Goal: Information Seeking & Learning: Learn about a topic

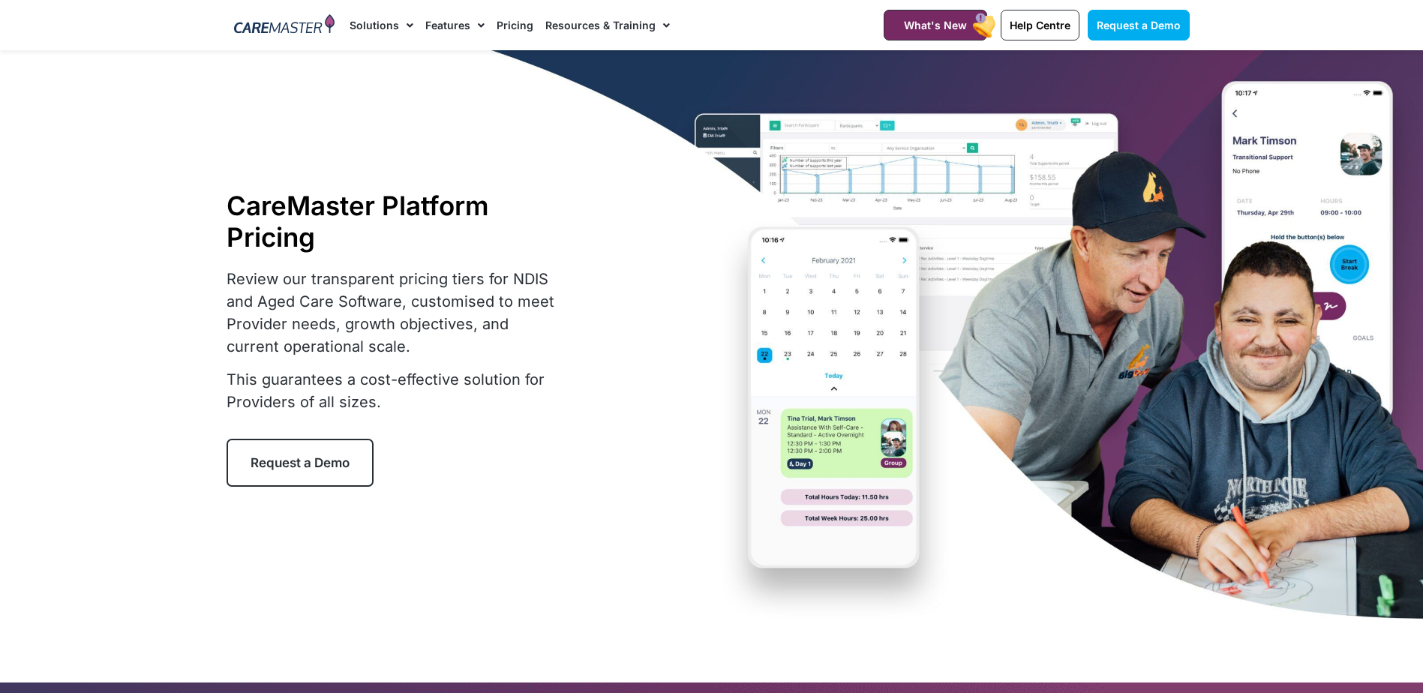
click at [511, 31] on link "Pricing" at bounding box center [515, 25] width 37 height 50
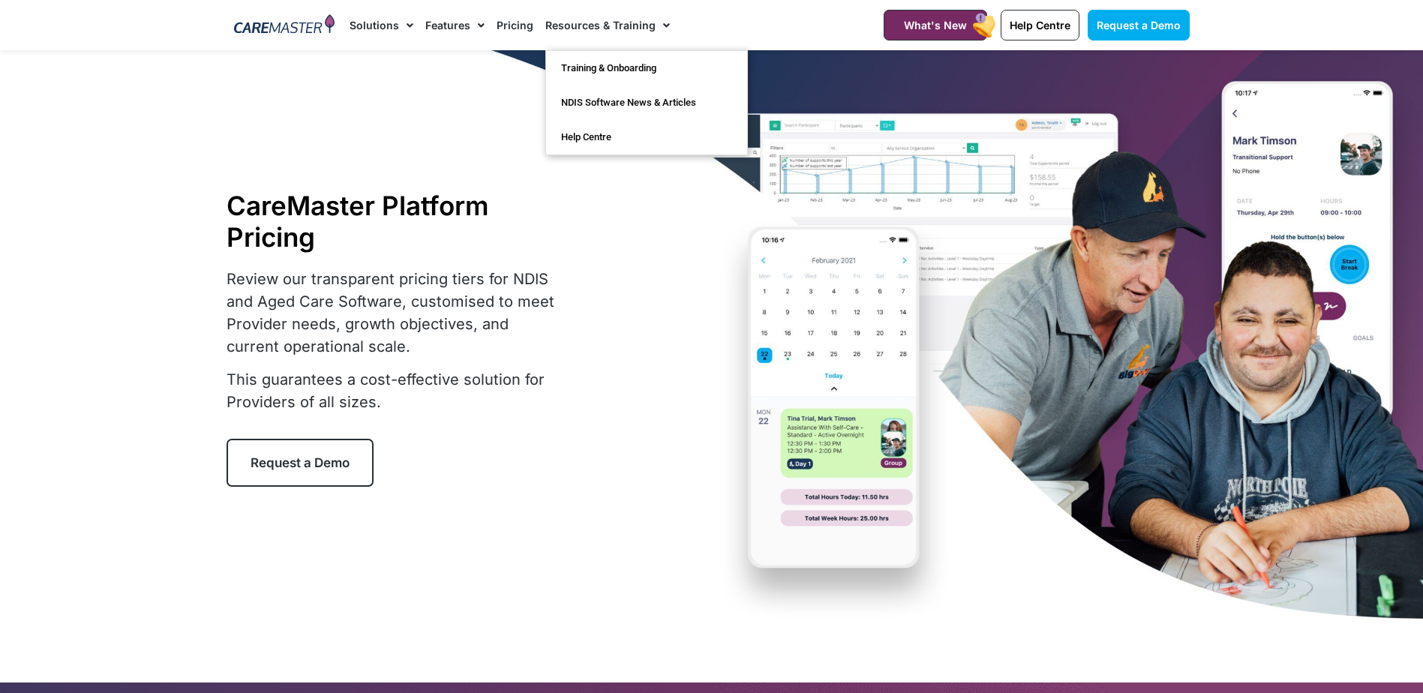
click at [362, 24] on link "Solutions" at bounding box center [382, 25] width 64 height 50
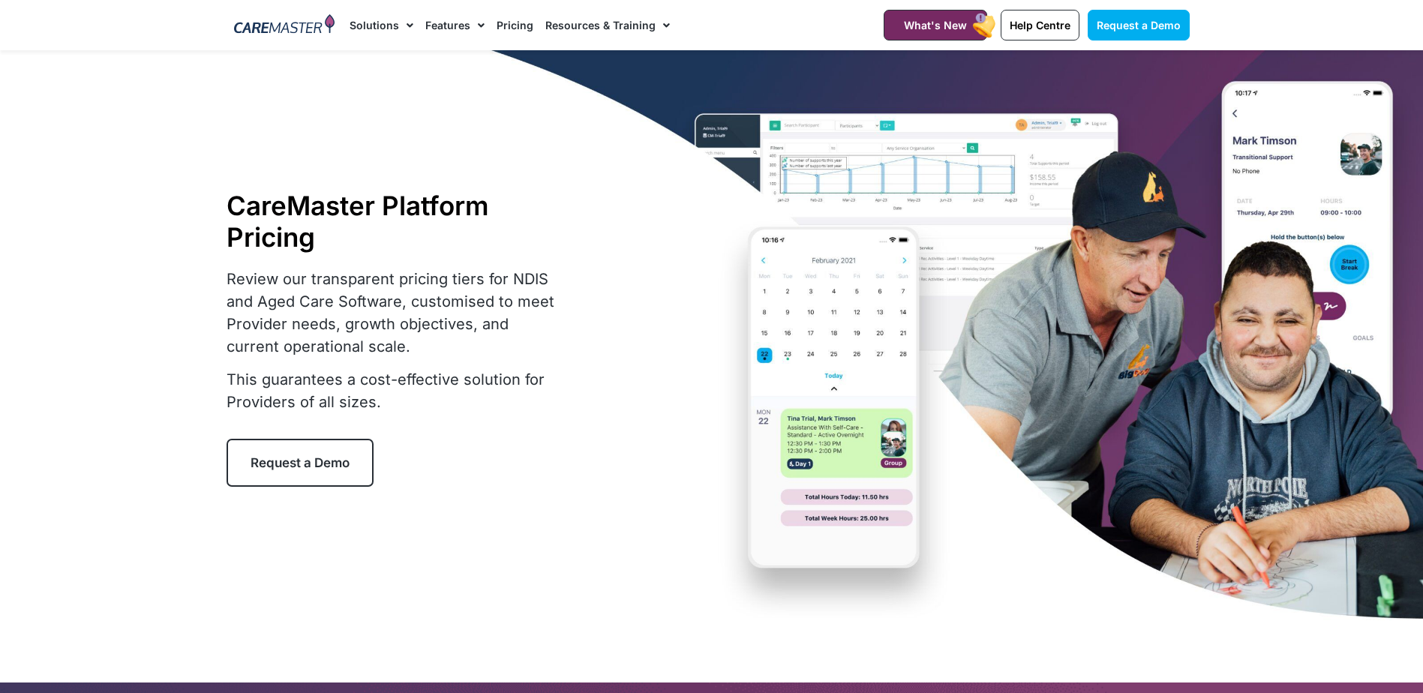
click at [405, 22] on span "Menu" at bounding box center [406, 26] width 14 height 26
